Goal: Book appointment/travel/reservation: Register for event/course

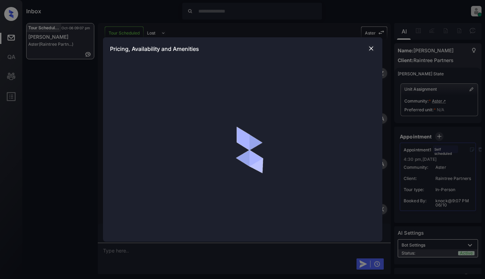
scroll to position [360, 0]
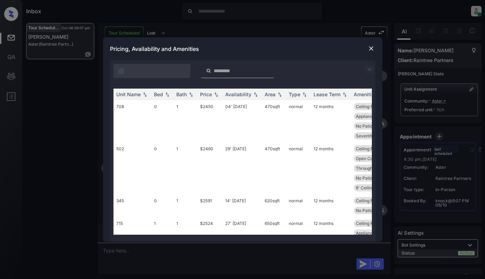
click at [372, 69] on img at bounding box center [369, 69] width 8 height 8
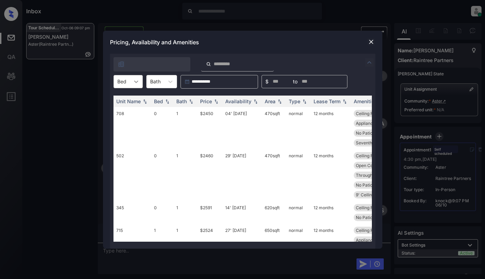
click at [130, 76] on div at bounding box center [136, 81] width 13 height 13
click at [125, 111] on div "1" at bounding box center [127, 111] width 29 height 13
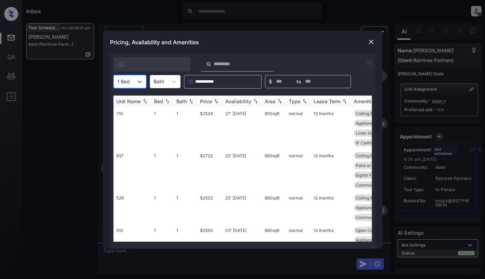
click at [211, 104] on th "Price" at bounding box center [209, 102] width 25 height 12
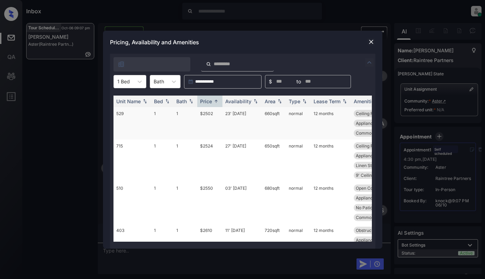
click at [216, 120] on td "$2502" at bounding box center [209, 123] width 25 height 32
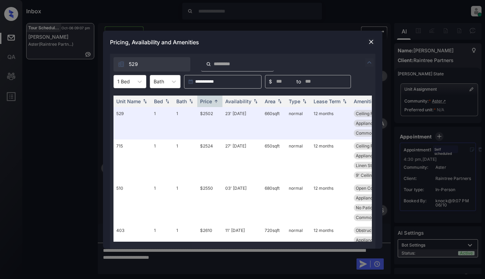
click at [371, 45] on img at bounding box center [370, 41] width 7 height 7
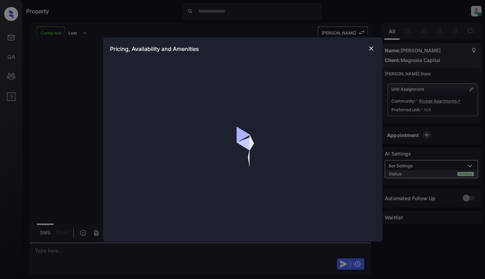
scroll to position [2354, 0]
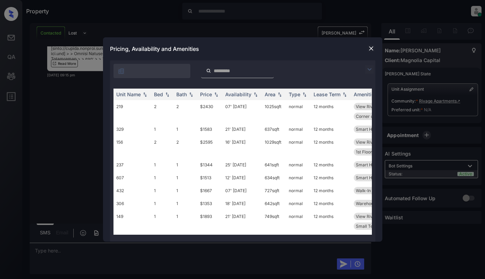
click at [370, 69] on img at bounding box center [369, 69] width 8 height 8
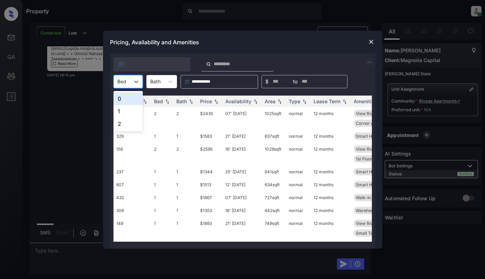
click at [126, 81] on div at bounding box center [121, 81] width 9 height 7
click at [124, 113] on div "1" at bounding box center [127, 111] width 29 height 13
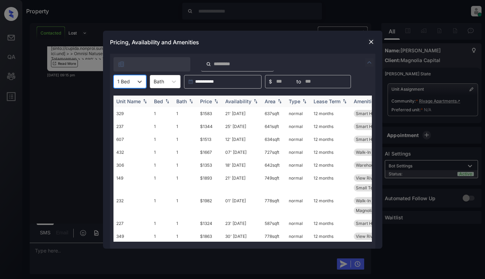
click at [211, 99] on div "Price" at bounding box center [206, 101] width 12 height 6
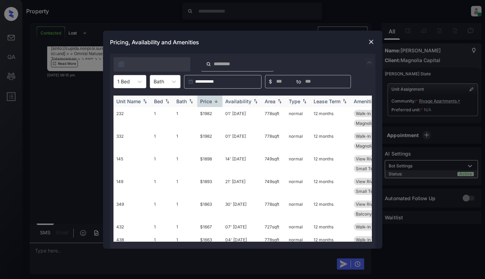
click at [211, 99] on div "Price" at bounding box center [206, 101] width 12 height 6
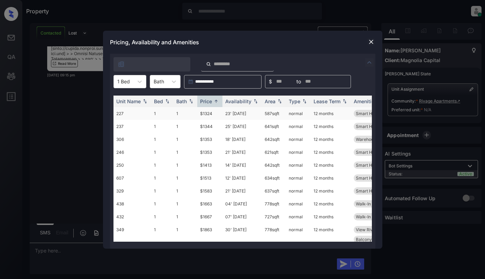
click at [209, 114] on td "$1324" at bounding box center [209, 113] width 25 height 13
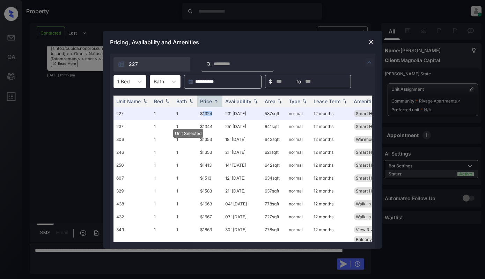
click at [369, 42] on img at bounding box center [370, 41] width 7 height 7
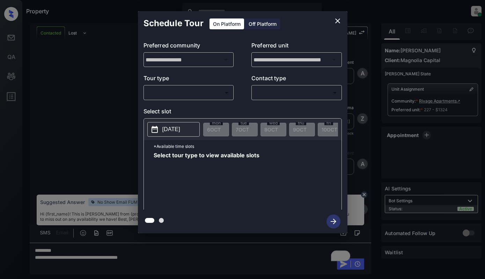
scroll to position [2400, 0]
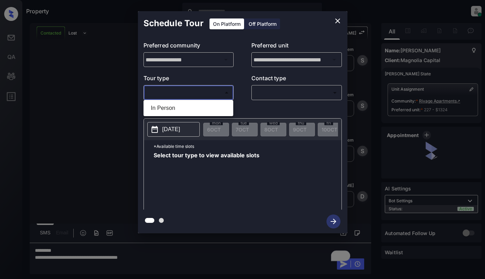
click at [204, 92] on body "Property Dominic Ceralde Online Set yourself offline Set yourself on break Prof…" at bounding box center [242, 139] width 485 height 279
click at [193, 108] on li "In Person" at bounding box center [188, 108] width 86 height 13
type input "********"
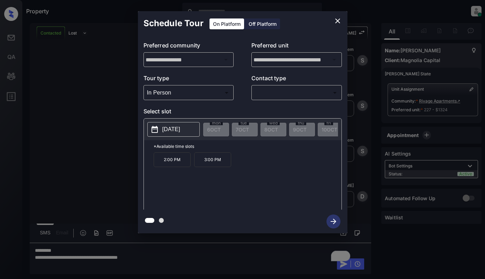
click at [172, 128] on p "2025-10-15" at bounding box center [171, 129] width 18 height 8
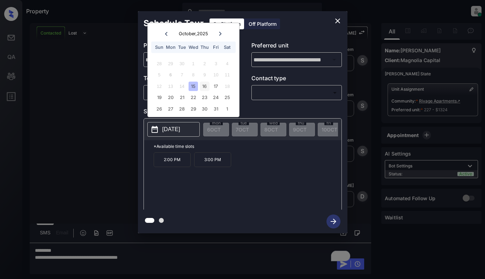
click at [203, 85] on div "16" at bounding box center [204, 86] width 9 height 9
click at [190, 87] on div "15" at bounding box center [192, 86] width 9 height 9
click at [200, 87] on div "16" at bounding box center [204, 86] width 9 height 9
click at [216, 85] on div "17" at bounding box center [215, 86] width 9 height 9
click at [333, 19] on button "close" at bounding box center [337, 21] width 14 height 14
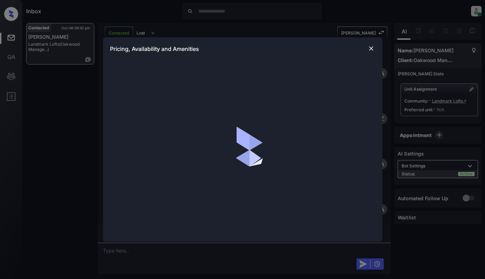
scroll to position [833, 0]
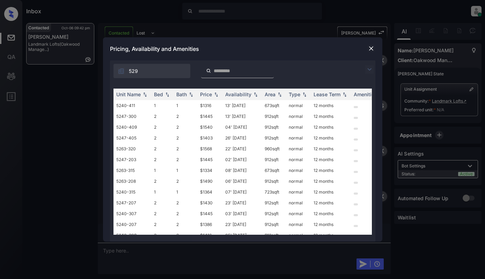
click at [372, 69] on img at bounding box center [369, 69] width 8 height 8
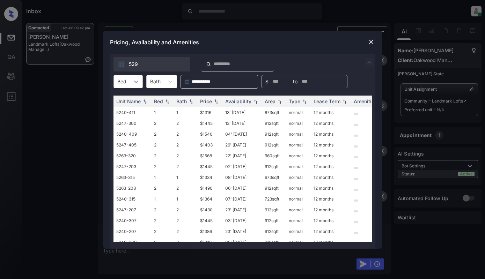
click at [131, 81] on div at bounding box center [136, 81] width 13 height 13
click at [127, 111] on div "2" at bounding box center [127, 111] width 29 height 13
click at [213, 103] on img at bounding box center [216, 101] width 7 height 5
click at [212, 103] on div "Price" at bounding box center [210, 101] width 20 height 6
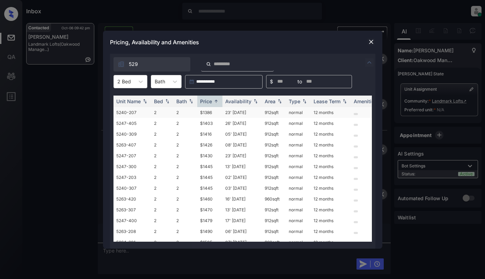
click at [209, 110] on td "$1386" at bounding box center [209, 112] width 25 height 11
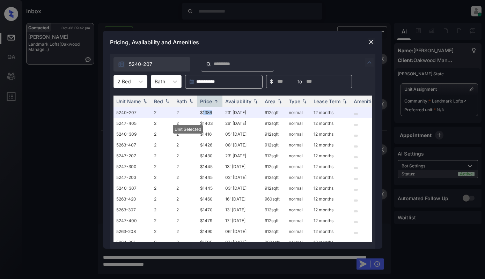
scroll to position [972, 0]
click at [367, 41] on img at bounding box center [370, 41] width 7 height 7
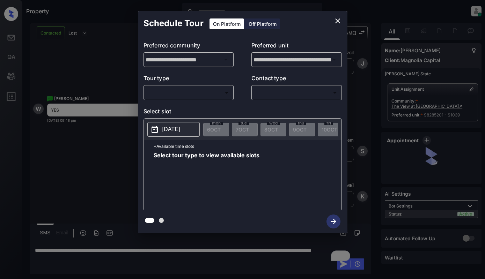
click at [209, 93] on body "Property [PERSON_NAME] Online Set yourself offline Set yourself on break Profil…" at bounding box center [242, 139] width 485 height 279
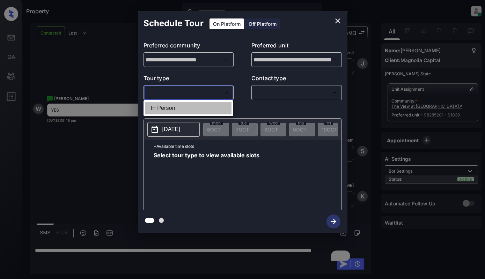
click at [203, 109] on li "In Person" at bounding box center [188, 108] width 86 height 13
type input "********"
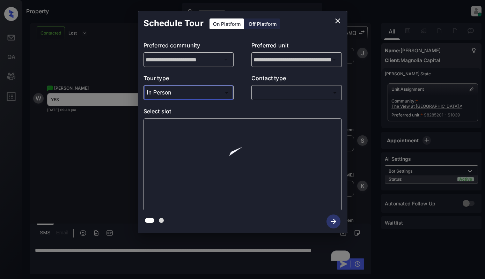
scroll to position [1055, 0]
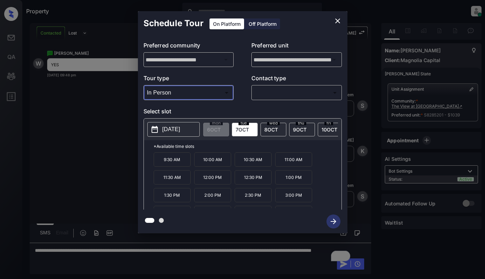
click at [247, 128] on span "[DATE]" at bounding box center [242, 130] width 13 height 6
click at [335, 18] on icon "close" at bounding box center [337, 21] width 8 height 8
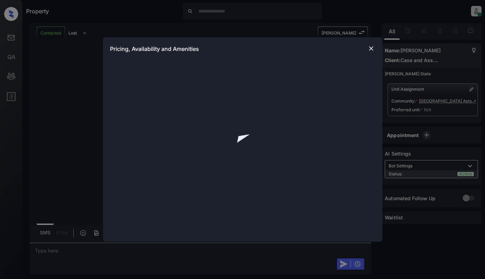
scroll to position [561, 0]
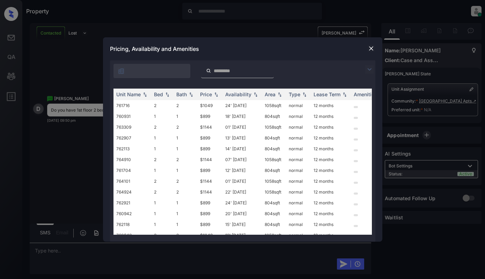
click at [370, 68] on img at bounding box center [369, 69] width 8 height 8
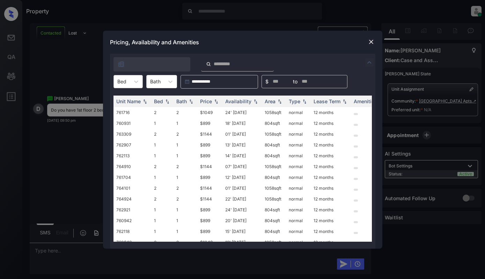
click at [121, 80] on div at bounding box center [121, 81] width 9 height 7
click at [122, 112] on div "2" at bounding box center [127, 111] width 29 height 13
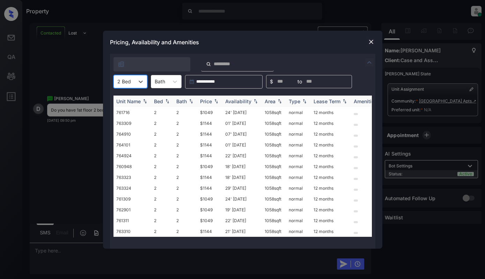
click at [214, 101] on img at bounding box center [216, 101] width 7 height 5
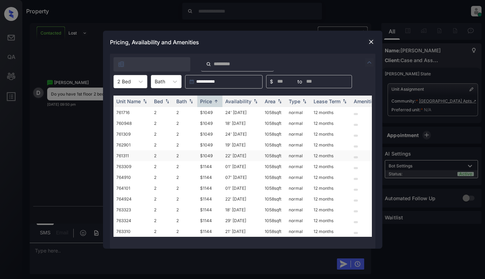
scroll to position [0, 0]
click at [369, 45] on img at bounding box center [370, 41] width 7 height 7
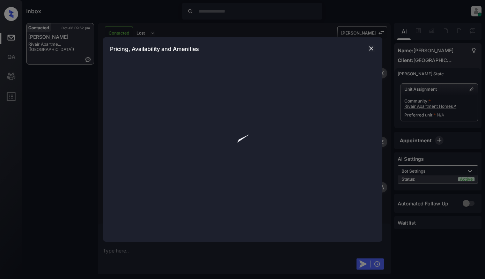
scroll to position [1070, 0]
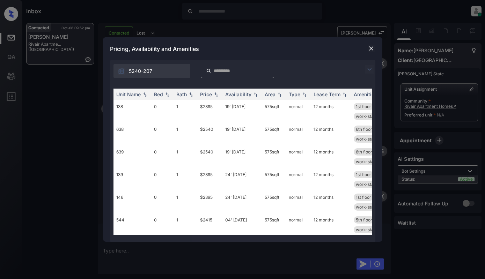
click at [368, 67] on img at bounding box center [369, 69] width 8 height 8
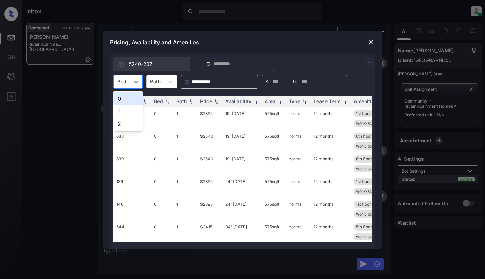
click at [127, 81] on div "Bed" at bounding box center [122, 81] width 16 height 10
click at [125, 110] on div "1" at bounding box center [127, 111] width 29 height 13
click at [206, 101] on div "Price" at bounding box center [206, 101] width 12 height 6
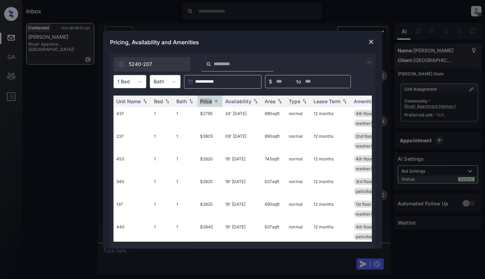
scroll to position [1191, 0]
click at [247, 21] on div "**********" at bounding box center [242, 139] width 485 height 279
click at [438, 105] on div "**********" at bounding box center [242, 139] width 485 height 279
click at [372, 43] on img at bounding box center [370, 41] width 7 height 7
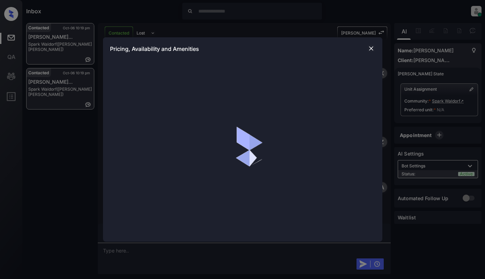
scroll to position [744, 0]
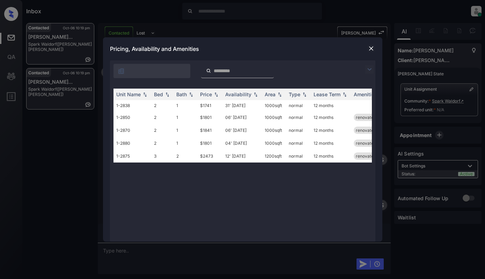
click at [368, 68] on img at bounding box center [369, 69] width 8 height 8
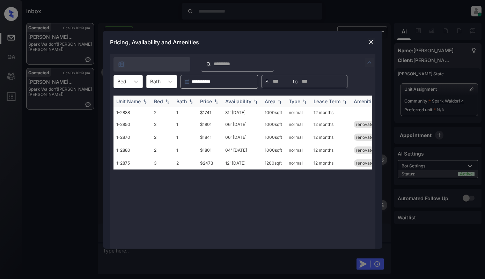
click at [221, 103] on th "Price" at bounding box center [209, 102] width 25 height 12
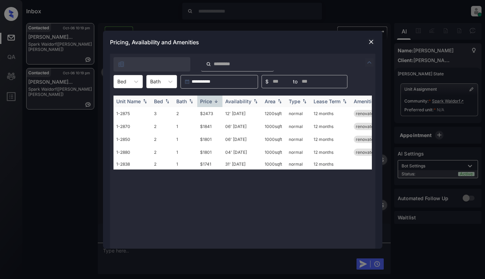
click at [219, 102] on img at bounding box center [216, 101] width 7 height 5
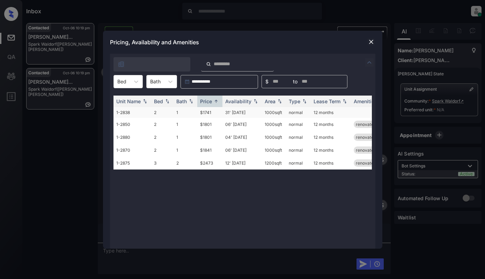
click at [217, 113] on td "$1741" at bounding box center [209, 112] width 25 height 11
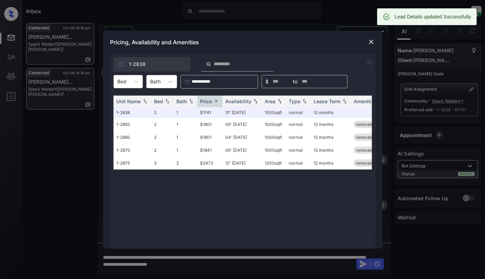
click at [370, 42] on img at bounding box center [370, 41] width 7 height 7
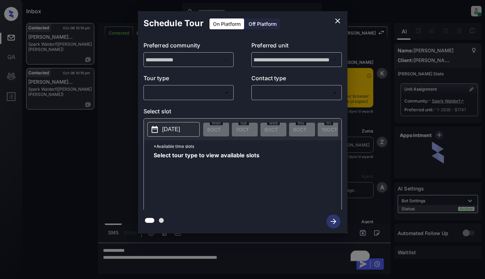
scroll to position [744, 0]
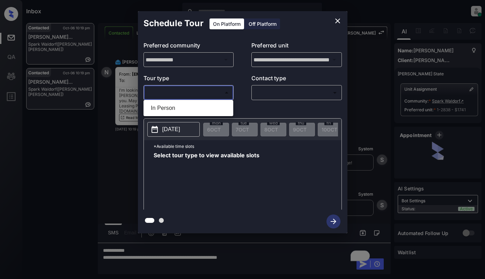
click at [178, 88] on body "Inbox [PERSON_NAME] Online Set yourself offline Set yourself on break Profile S…" at bounding box center [242, 139] width 485 height 279
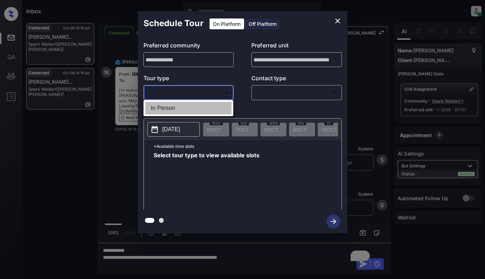
click at [174, 105] on li "In Person" at bounding box center [188, 108] width 86 height 13
type input "********"
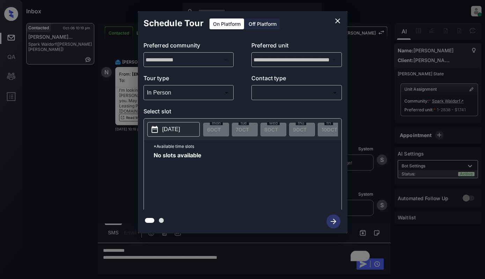
click at [172, 134] on p "[DATE]" at bounding box center [171, 129] width 18 height 8
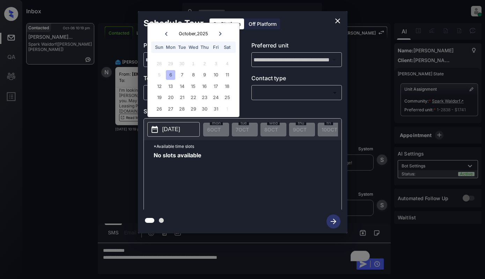
click at [193, 81] on div "12 13 14 15 16 17 18" at bounding box center [193, 86] width 87 height 11
click at [194, 76] on div "8" at bounding box center [192, 74] width 9 height 9
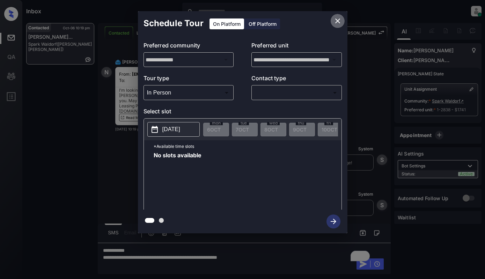
click at [340, 17] on icon "close" at bounding box center [337, 21] width 8 height 8
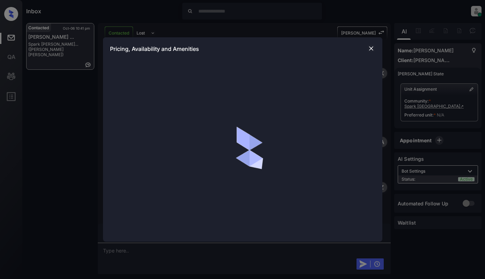
scroll to position [1774, 0]
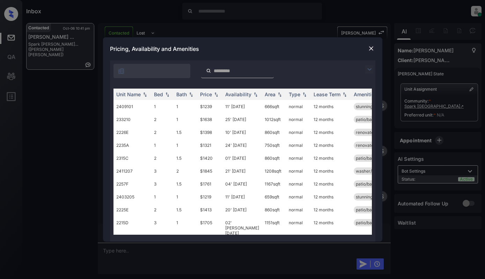
click at [372, 49] on img at bounding box center [370, 48] width 7 height 7
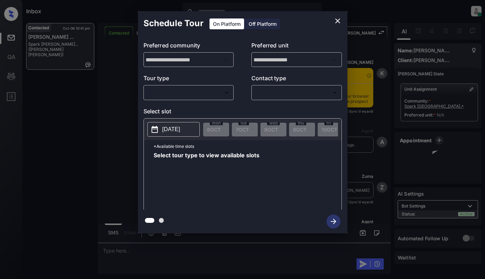
scroll to position [102, 0]
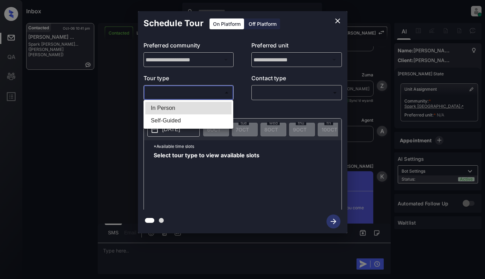
click at [207, 94] on body "Inbox Dominic Ceralde Online Set yourself offline Set yourself on break Profile…" at bounding box center [242, 139] width 485 height 279
click at [204, 104] on li "In Person" at bounding box center [188, 108] width 86 height 13
type input "********"
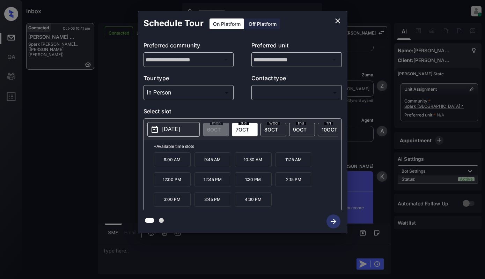
click at [331, 103] on div "**********" at bounding box center [242, 123] width 209 height 174
click at [270, 127] on span "8 OCT" at bounding box center [271, 130] width 14 height 6
click at [336, 22] on icon "close" at bounding box center [337, 20] width 5 height 5
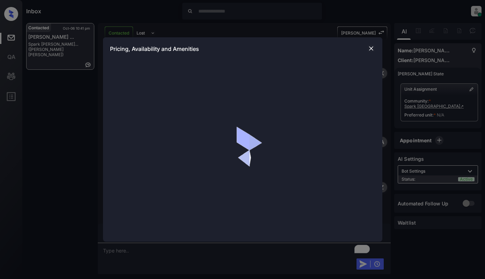
scroll to position [1865, 0]
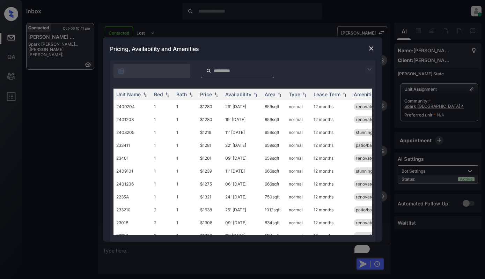
click at [369, 67] on img at bounding box center [369, 69] width 8 height 8
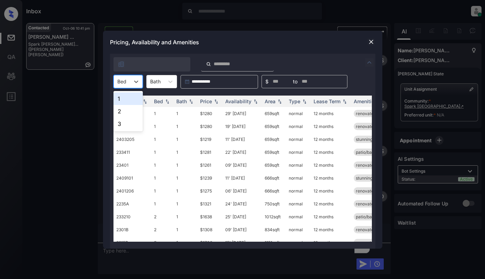
click at [123, 82] on div at bounding box center [121, 81] width 9 height 7
click at [372, 43] on img at bounding box center [370, 41] width 7 height 7
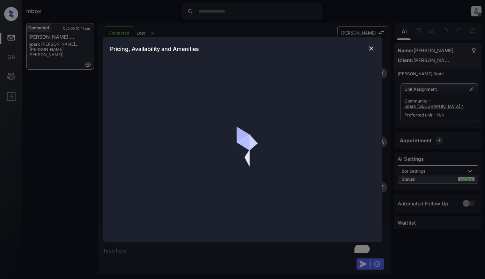
scroll to position [2093, 0]
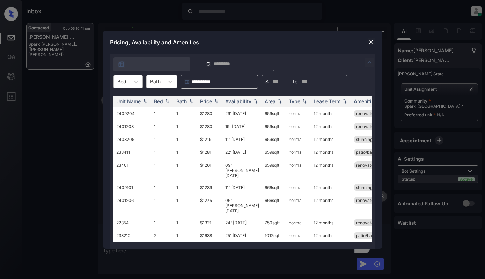
click at [127, 80] on div "Bed" at bounding box center [122, 81] width 16 height 10
click at [121, 107] on div "2" at bounding box center [127, 111] width 29 height 13
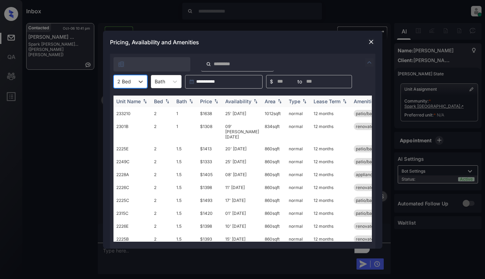
click at [204, 103] on div "Price" at bounding box center [206, 101] width 12 height 6
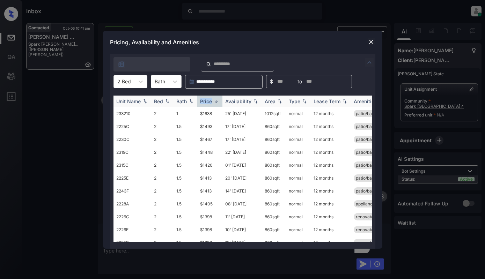
click at [204, 103] on div "Price" at bounding box center [206, 101] width 12 height 6
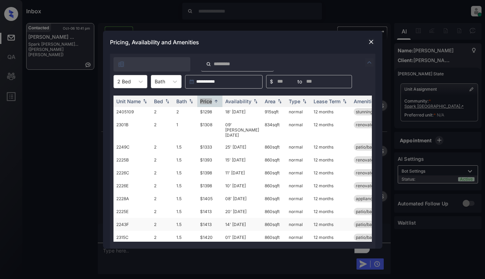
scroll to position [0, 0]
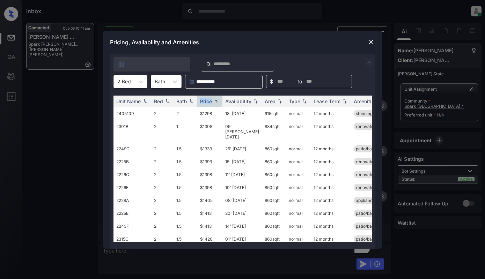
click at [367, 40] on img at bounding box center [370, 41] width 7 height 7
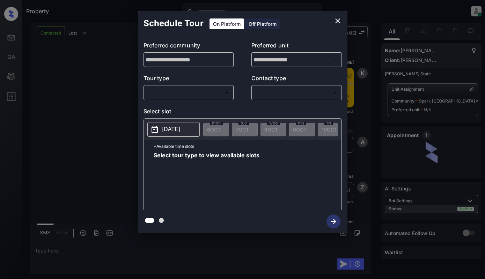
scroll to position [2445, 0]
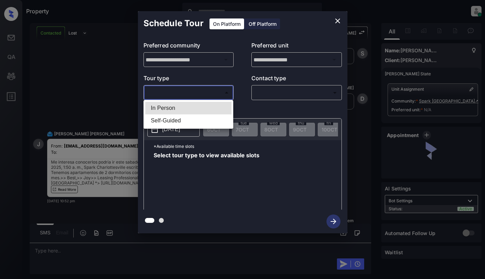
click at [221, 91] on body "Property [PERSON_NAME] Online Set yourself offline Set yourself on break Profil…" at bounding box center [242, 139] width 485 height 279
click at [217, 105] on li "In Person" at bounding box center [188, 108] width 86 height 13
type input "********"
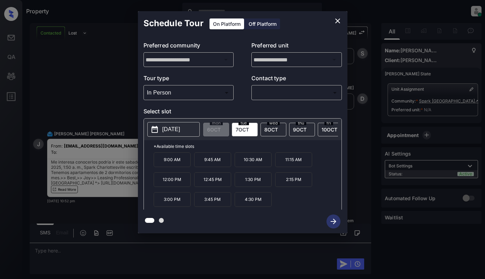
click at [173, 126] on p "[DATE]" at bounding box center [171, 129] width 18 height 8
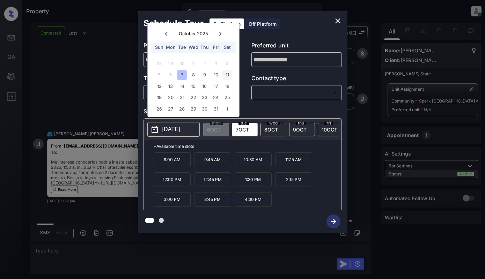
click at [226, 75] on div "11" at bounding box center [226, 74] width 9 height 9
click at [338, 22] on icon "close" at bounding box center [337, 20] width 5 height 5
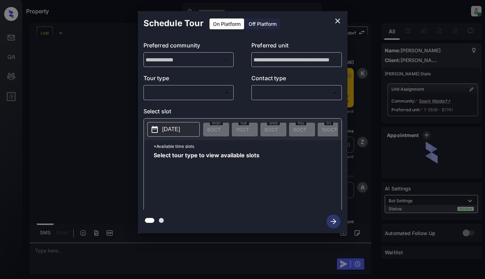
scroll to position [1367, 0]
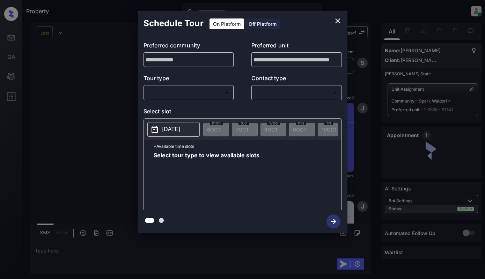
click at [336, 21] on icon "close" at bounding box center [337, 21] width 8 height 8
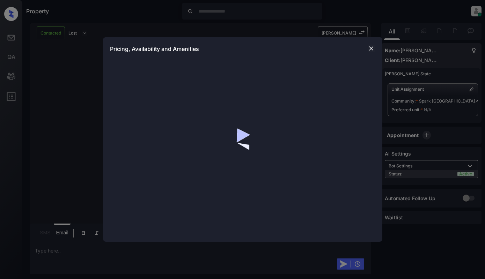
scroll to position [2848, 0]
click at [370, 46] on img at bounding box center [370, 48] width 7 height 7
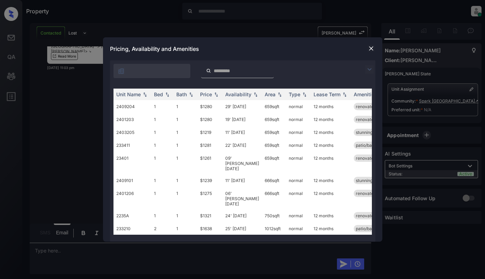
click at [370, 69] on img at bounding box center [369, 69] width 8 height 8
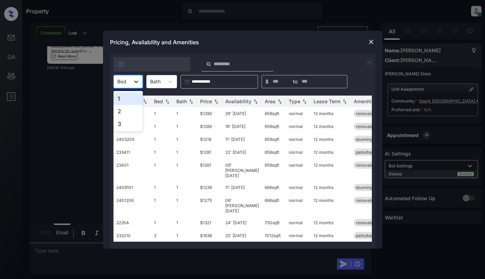
click at [133, 81] on icon at bounding box center [136, 81] width 7 height 7
click at [120, 110] on div "2" at bounding box center [127, 111] width 29 height 13
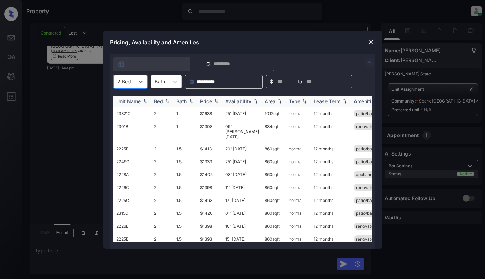
click at [206, 101] on div "Price" at bounding box center [206, 101] width 12 height 6
click at [207, 142] on td "$1333" at bounding box center [209, 148] width 25 height 13
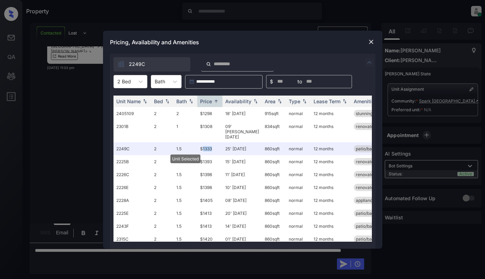
click at [372, 43] on img at bounding box center [370, 41] width 7 height 7
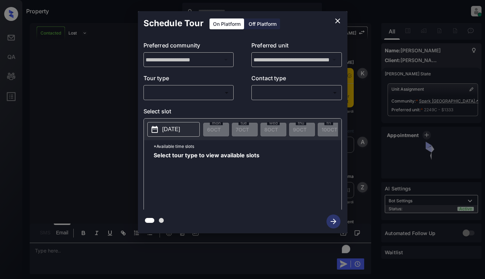
scroll to position [3138, 0]
click at [200, 93] on body "Property [PERSON_NAME] Online Set yourself offline Set yourself on break Profil…" at bounding box center [242, 139] width 485 height 279
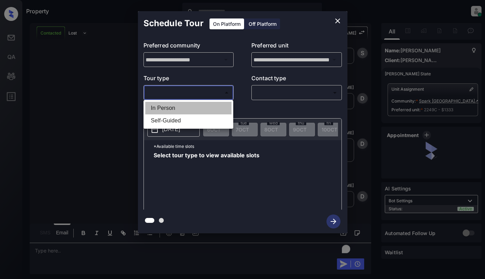
click at [193, 110] on li "In Person" at bounding box center [188, 108] width 86 height 13
type input "********"
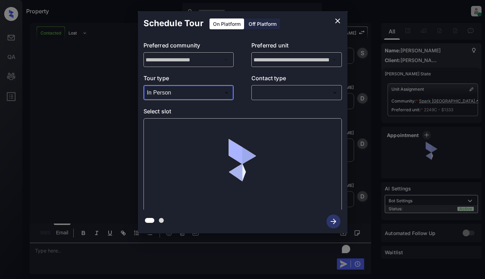
click at [281, 89] on body "Property [PERSON_NAME] Online Set yourself offline Set yourself on break Profil…" at bounding box center [242, 139] width 485 height 279
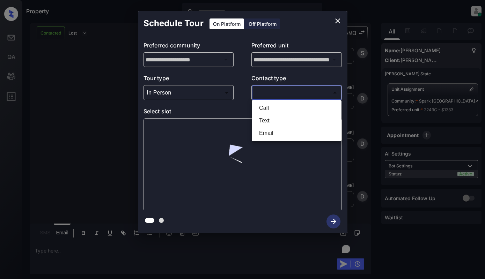
click at [273, 123] on li "Text" at bounding box center [296, 120] width 86 height 13
click at [306, 89] on body "Property [PERSON_NAME] Online Set yourself offline Set yourself on break Profil…" at bounding box center [242, 139] width 485 height 279
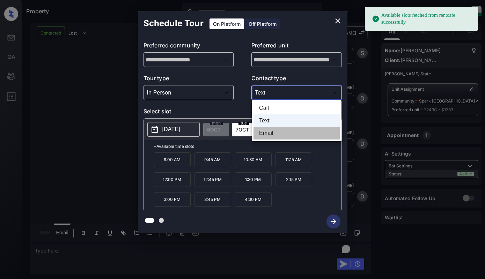
click at [281, 134] on li "Email" at bounding box center [296, 133] width 86 height 13
type input "*****"
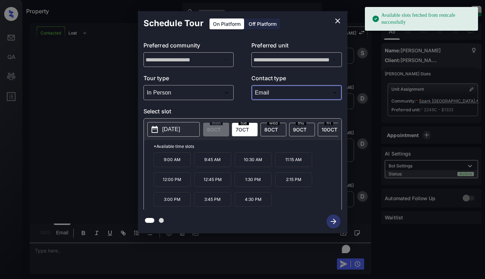
click at [180, 125] on p "[DATE]" at bounding box center [171, 129] width 18 height 8
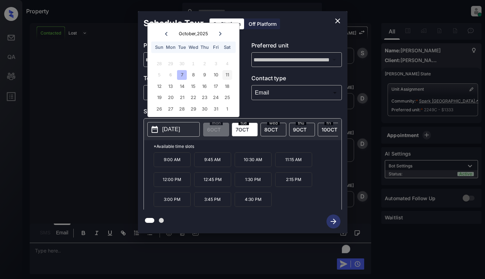
click at [230, 75] on div "11" at bounding box center [226, 74] width 9 height 9
click at [337, 20] on icon "close" at bounding box center [337, 21] width 8 height 8
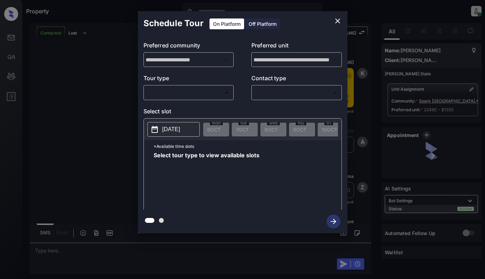
scroll to position [3528, 0]
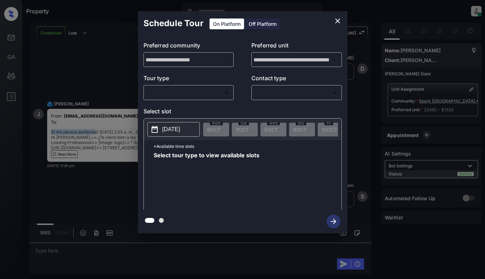
click at [187, 92] on body "Property [PERSON_NAME] Online Set yourself offline Set yourself on break Profil…" at bounding box center [242, 139] width 485 height 279
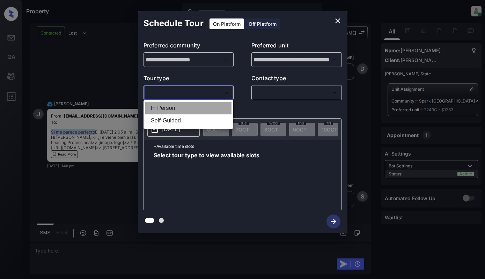
click at [187, 104] on li "In Person" at bounding box center [188, 108] width 86 height 13
type input "********"
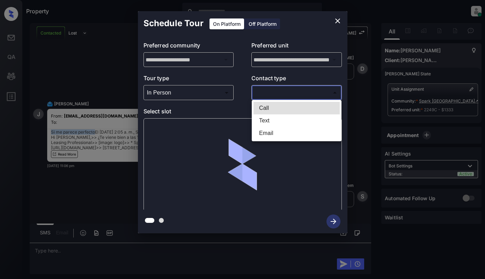
click at [307, 94] on body "Property [PERSON_NAME] Online Set yourself offline Set yourself on break Profil…" at bounding box center [242, 139] width 485 height 279
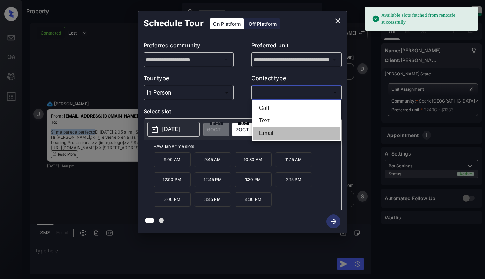
click at [261, 135] on li "Email" at bounding box center [296, 133] width 86 height 13
type input "*****"
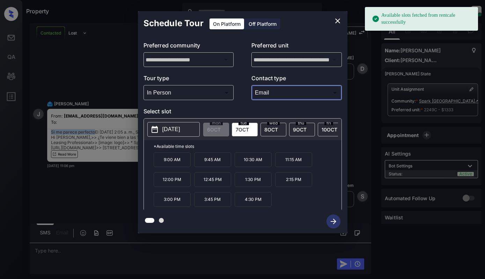
click at [156, 123] on button "[DATE]" at bounding box center [173, 129] width 52 height 15
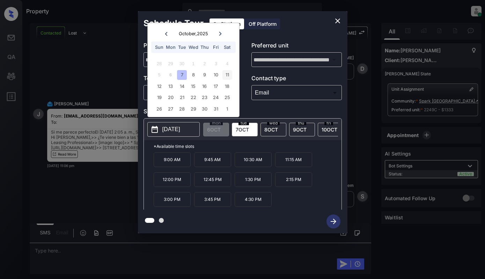
click at [225, 75] on div "11" at bounding box center [226, 74] width 9 height 9
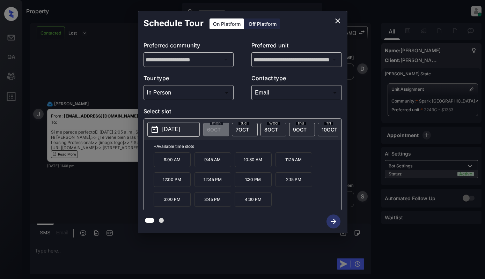
click at [214, 179] on p "12:45 PM" at bounding box center [212, 179] width 37 height 15
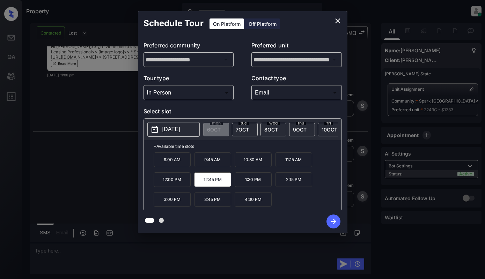
scroll to position [3619, 0]
click at [331, 221] on icon "button" at bounding box center [333, 222] width 14 height 14
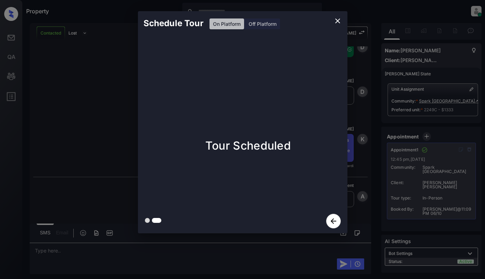
scroll to position [3814, 0]
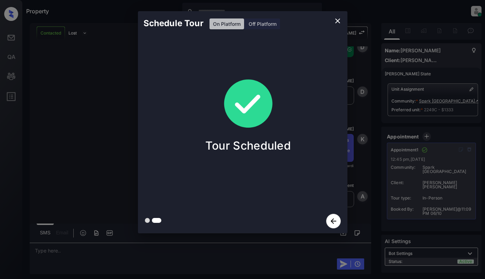
click at [70, 121] on div "Schedule Tour On Platform Off Platform Tour Scheduled" at bounding box center [242, 122] width 485 height 245
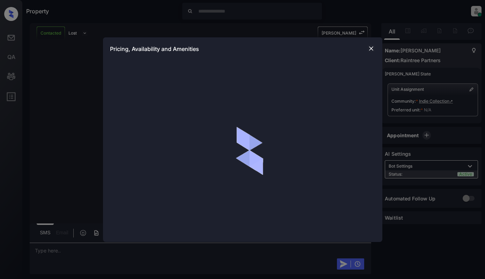
scroll to position [349, 0]
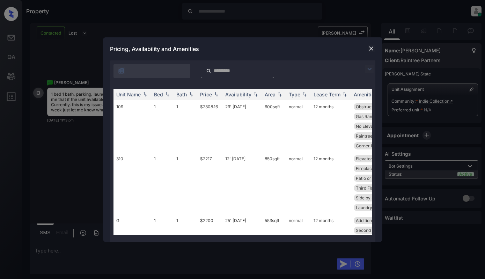
drag, startPoint x: 371, startPoint y: 69, endPoint x: 252, endPoint y: 84, distance: 119.9
click at [371, 69] on img at bounding box center [369, 69] width 8 height 8
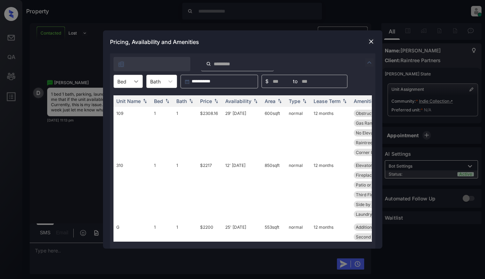
click at [130, 75] on div at bounding box center [136, 81] width 13 height 13
click at [126, 99] on div "1" at bounding box center [127, 98] width 29 height 13
click at [214, 101] on img at bounding box center [216, 101] width 7 height 5
click at [214, 101] on img at bounding box center [216, 100] width 7 height 5
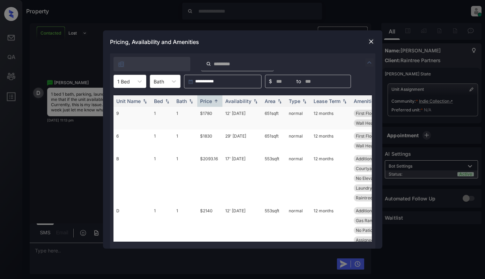
click at [210, 121] on td "$1780" at bounding box center [209, 118] width 25 height 23
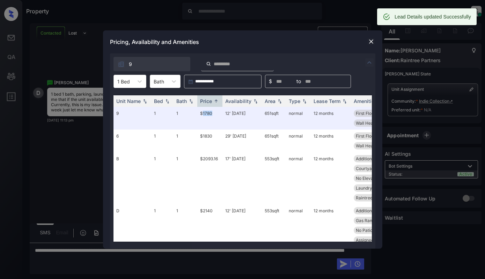
click at [371, 40] on img at bounding box center [370, 41] width 7 height 7
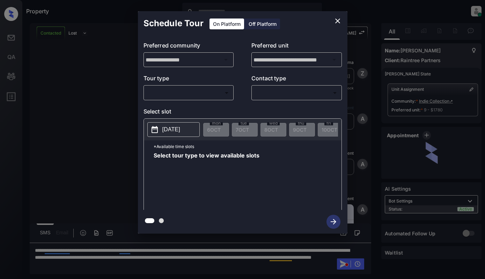
scroll to position [265, 0]
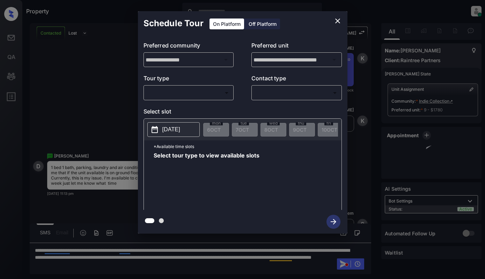
click at [177, 88] on body "Property [PERSON_NAME] Online Set yourself offline Set yourself on break Profil…" at bounding box center [242, 139] width 485 height 279
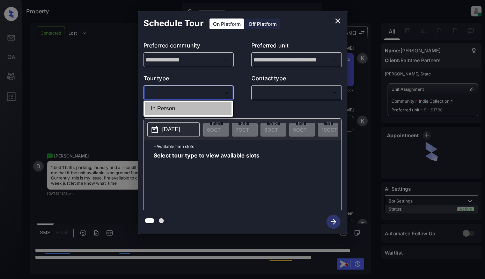
click at [179, 109] on li "In Person" at bounding box center [188, 108] width 86 height 13
type input "********"
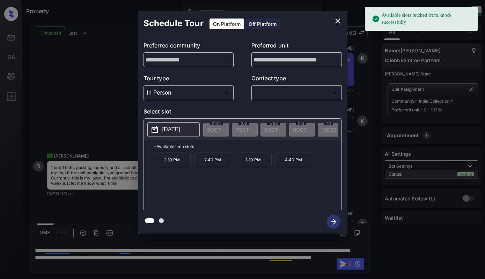
click at [171, 128] on p "[DATE]" at bounding box center [171, 129] width 18 height 8
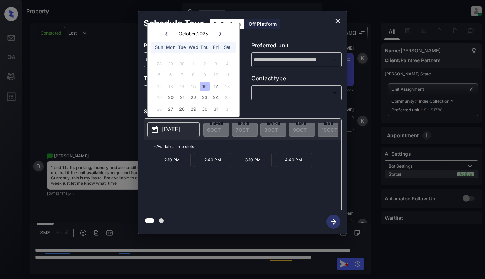
click at [337, 19] on icon "close" at bounding box center [337, 21] width 8 height 8
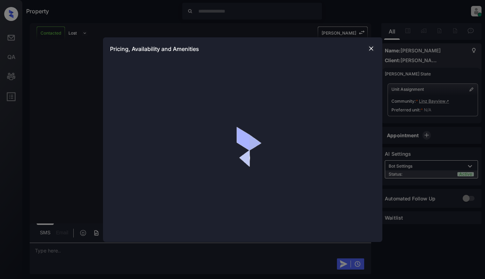
scroll to position [1081, 0]
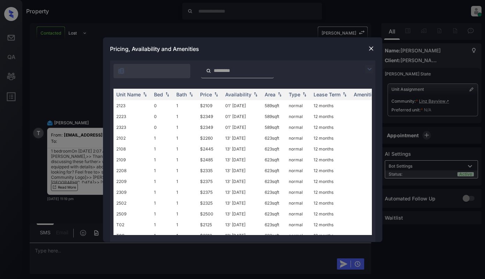
click at [368, 69] on img at bounding box center [369, 69] width 8 height 8
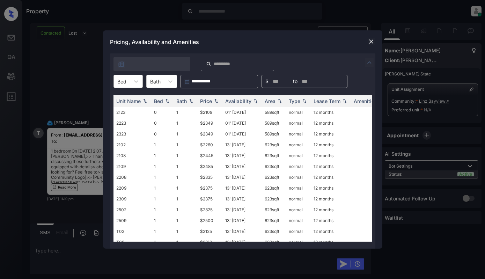
click at [129, 81] on div "Bed" at bounding box center [122, 81] width 16 height 10
click at [119, 109] on div "1" at bounding box center [127, 111] width 29 height 13
click at [213, 99] on img at bounding box center [216, 101] width 7 height 5
click at [211, 111] on td "$1965" at bounding box center [209, 112] width 25 height 11
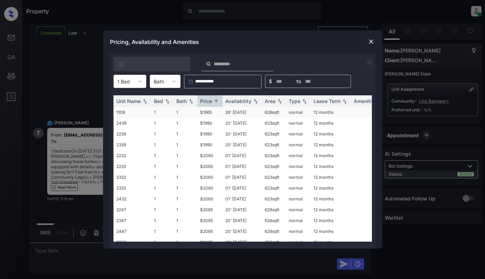
click at [211, 111] on td "$1965" at bounding box center [209, 112] width 25 height 11
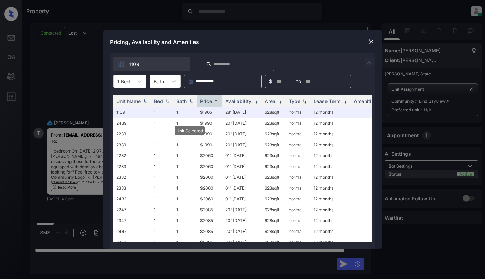
click at [369, 42] on img at bounding box center [370, 41] width 7 height 7
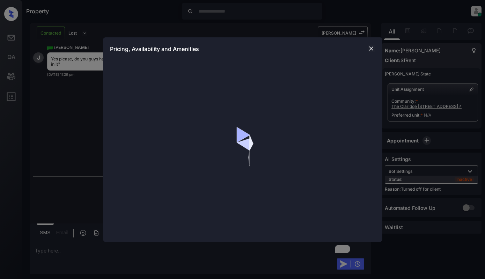
scroll to position [1223, 0]
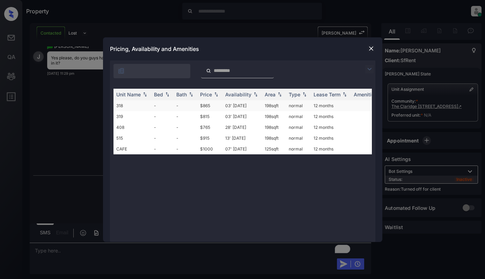
click at [208, 106] on td "$865" at bounding box center [209, 105] width 25 height 11
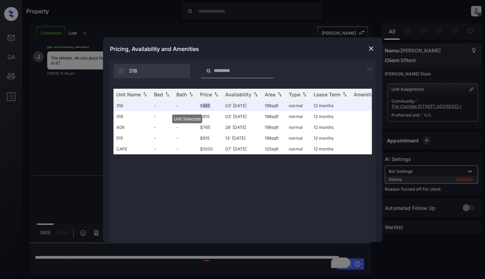
click at [371, 47] on img at bounding box center [370, 48] width 7 height 7
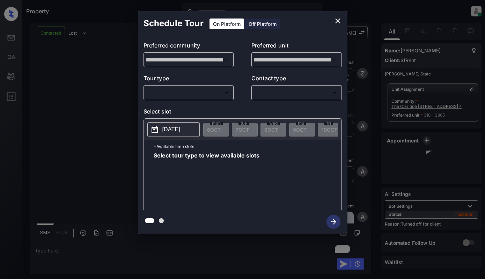
scroll to position [1360, 0]
click at [268, 25] on div "Off Platform" at bounding box center [262, 23] width 35 height 11
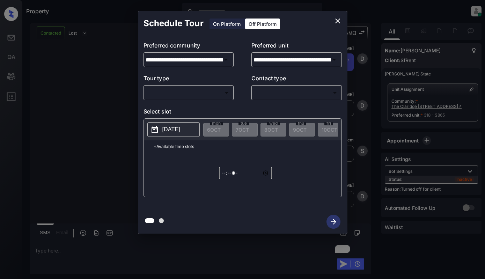
click at [201, 102] on div "**********" at bounding box center [242, 123] width 209 height 174
click at [204, 96] on body "Property Dominic Ceralde Online Set yourself offline Set yourself on break Prof…" at bounding box center [242, 139] width 485 height 279
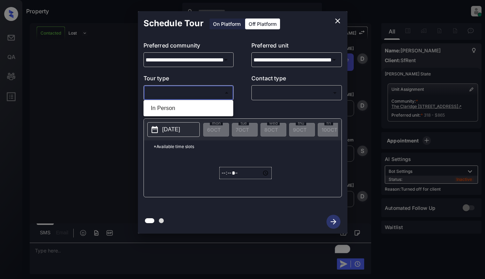
click at [200, 108] on li "In Person" at bounding box center [188, 108] width 86 height 13
type input "********"
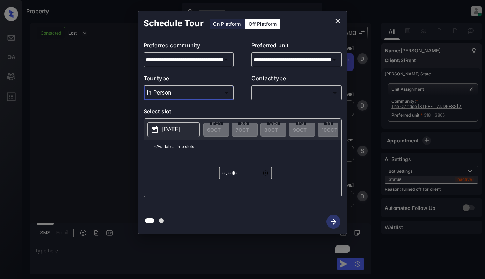
click at [288, 91] on body "Property Dominic Ceralde Online Set yourself offline Set yourself on break Prof…" at bounding box center [242, 139] width 485 height 279
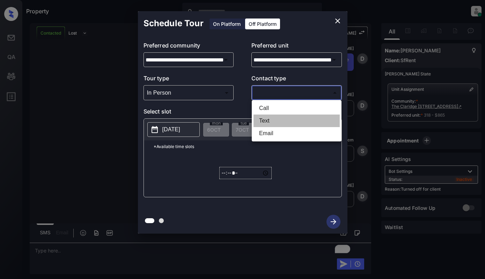
click at [272, 120] on li "Text" at bounding box center [296, 120] width 86 height 13
type input "****"
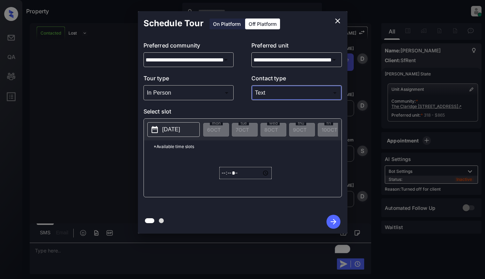
click at [170, 134] on button "2025-10-06" at bounding box center [173, 129] width 52 height 15
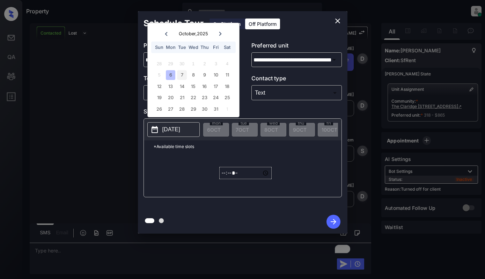
click at [181, 75] on div "7" at bounding box center [181, 74] width 9 height 9
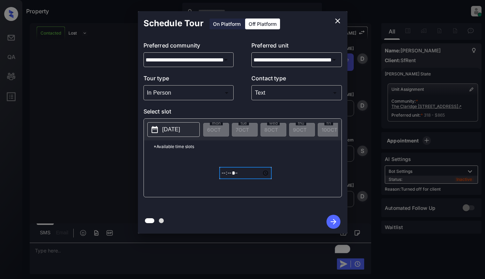
click at [222, 174] on input "*****" at bounding box center [245, 173] width 52 height 12
type input "*****"
click at [334, 220] on icon "button" at bounding box center [333, 222] width 6 height 6
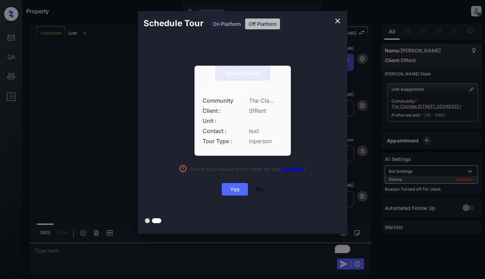
click at [235, 190] on div "Yes" at bounding box center [235, 189] width 26 height 13
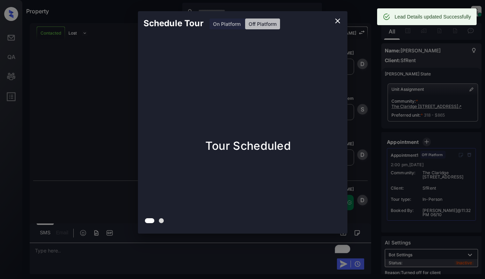
scroll to position [1404, 0]
click at [91, 72] on div "Schedule Tour On Platform Off Platform Tour Scheduled" at bounding box center [242, 122] width 485 height 245
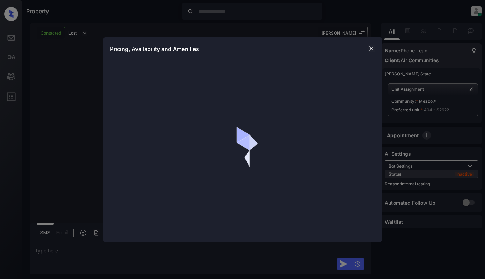
scroll to position [2006, 0]
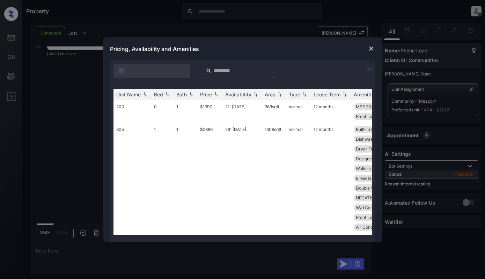
click at [374, 45] on div at bounding box center [371, 48] width 8 height 8
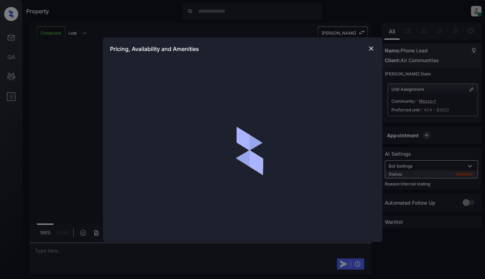
scroll to position [1482, 0]
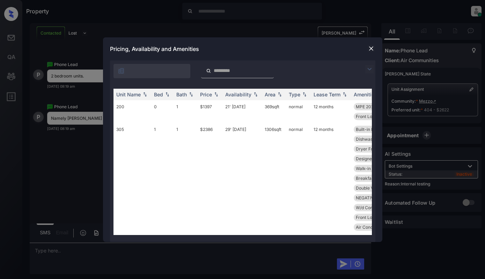
click at [368, 67] on img at bounding box center [369, 69] width 8 height 8
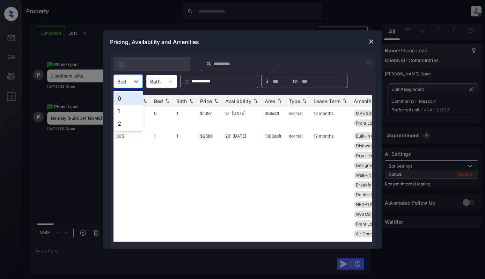
click at [126, 85] on div "Bed" at bounding box center [122, 81] width 16 height 10
click at [119, 124] on div "2" at bounding box center [127, 123] width 29 height 13
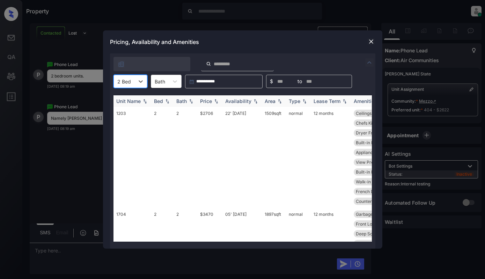
click at [252, 103] on img at bounding box center [255, 101] width 7 height 5
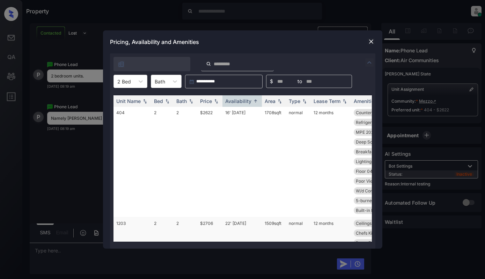
scroll to position [0, 0]
click at [372, 41] on img at bounding box center [370, 41] width 7 height 7
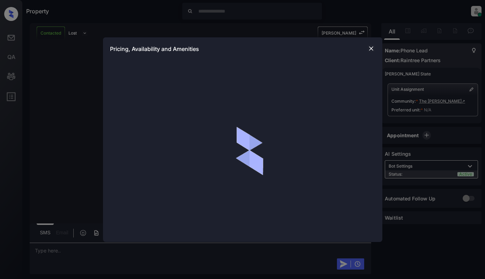
scroll to position [269, 0]
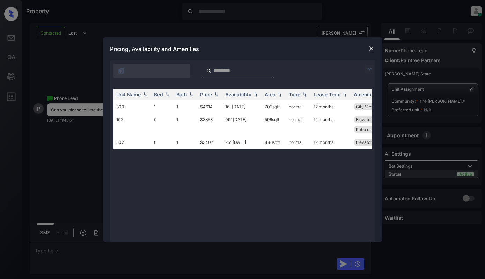
click at [370, 67] on img at bounding box center [369, 69] width 8 height 8
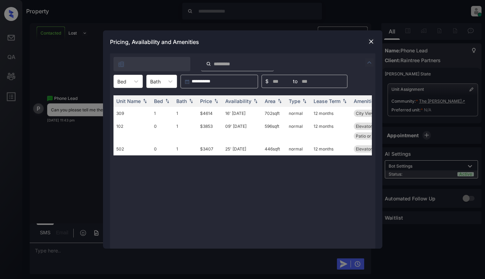
click at [367, 43] on div at bounding box center [371, 41] width 8 height 8
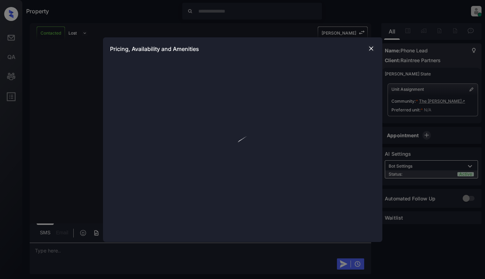
scroll to position [269, 0]
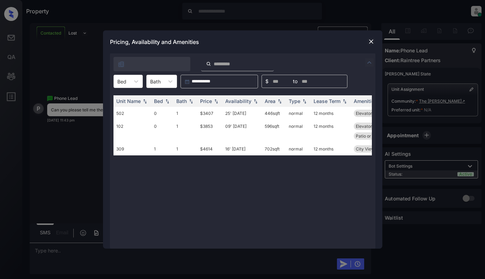
click at [371, 40] on img at bounding box center [370, 41] width 7 height 7
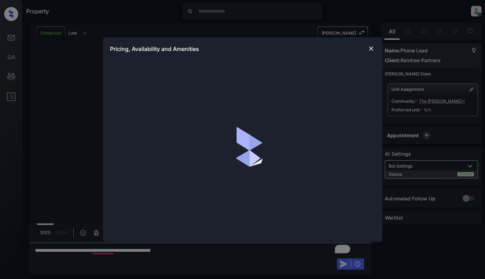
scroll to position [269, 0]
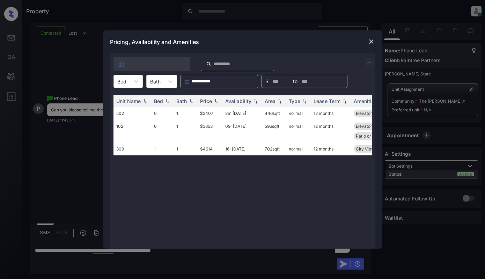
drag, startPoint x: 143, startPoint y: 185, endPoint x: 263, endPoint y: 158, distance: 122.3
click at [146, 184] on div "Unit Name Bed Bath Price Availability Area Type Lease Term Amenities 502 0 1 $3…" at bounding box center [242, 168] width 258 height 146
click at [368, 41] on img at bounding box center [370, 41] width 7 height 7
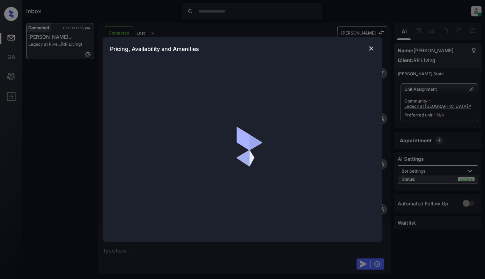
scroll to position [378, 0]
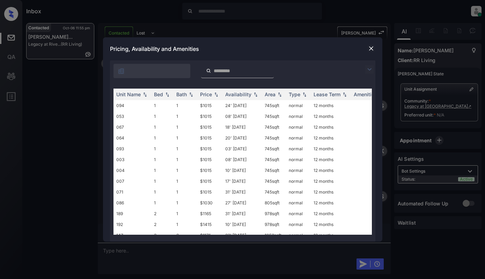
click at [370, 69] on img at bounding box center [369, 69] width 8 height 8
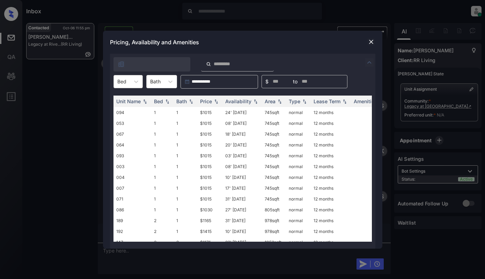
click at [128, 80] on div "Bed" at bounding box center [122, 81] width 16 height 10
click at [122, 113] on div "2" at bounding box center [127, 111] width 29 height 13
click at [206, 96] on th "Price" at bounding box center [209, 102] width 25 height 12
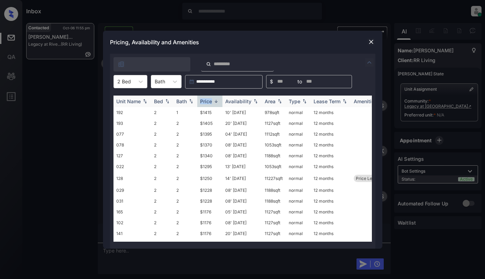
click at [206, 96] on th "Price" at bounding box center [209, 102] width 25 height 12
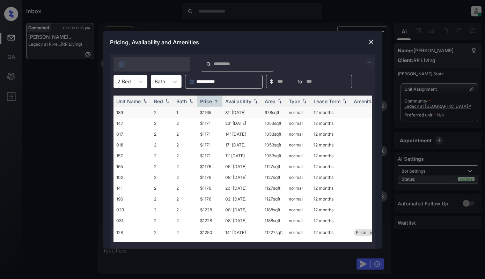
click at [214, 113] on td "$1165" at bounding box center [209, 112] width 25 height 11
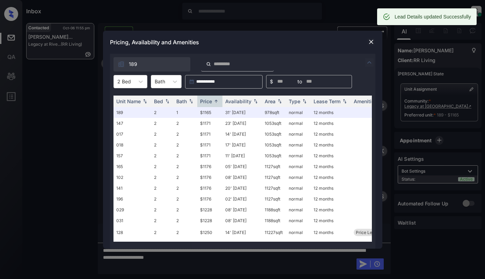
click at [367, 42] on img at bounding box center [370, 41] width 7 height 7
